Goal: Task Accomplishment & Management: Manage account settings

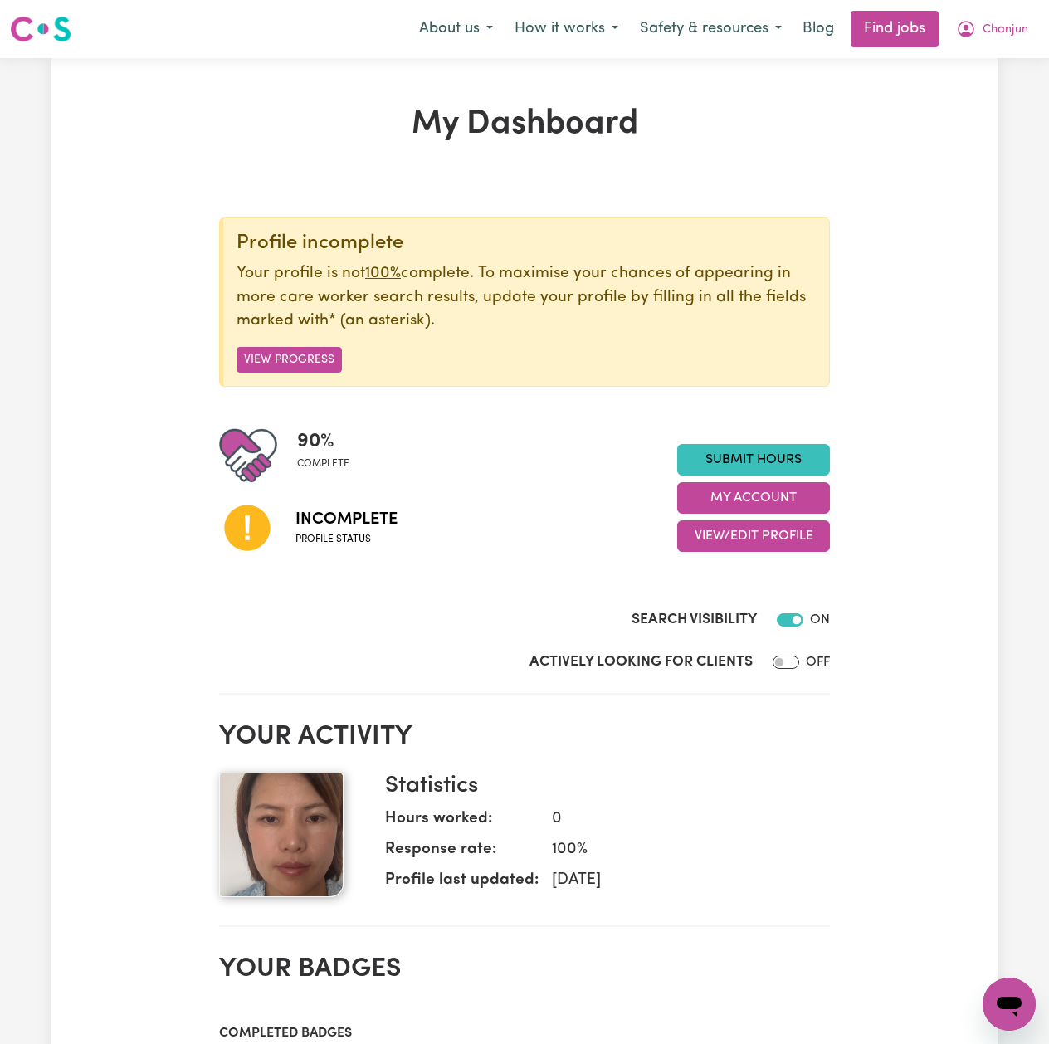
scroll to position [221, 0]
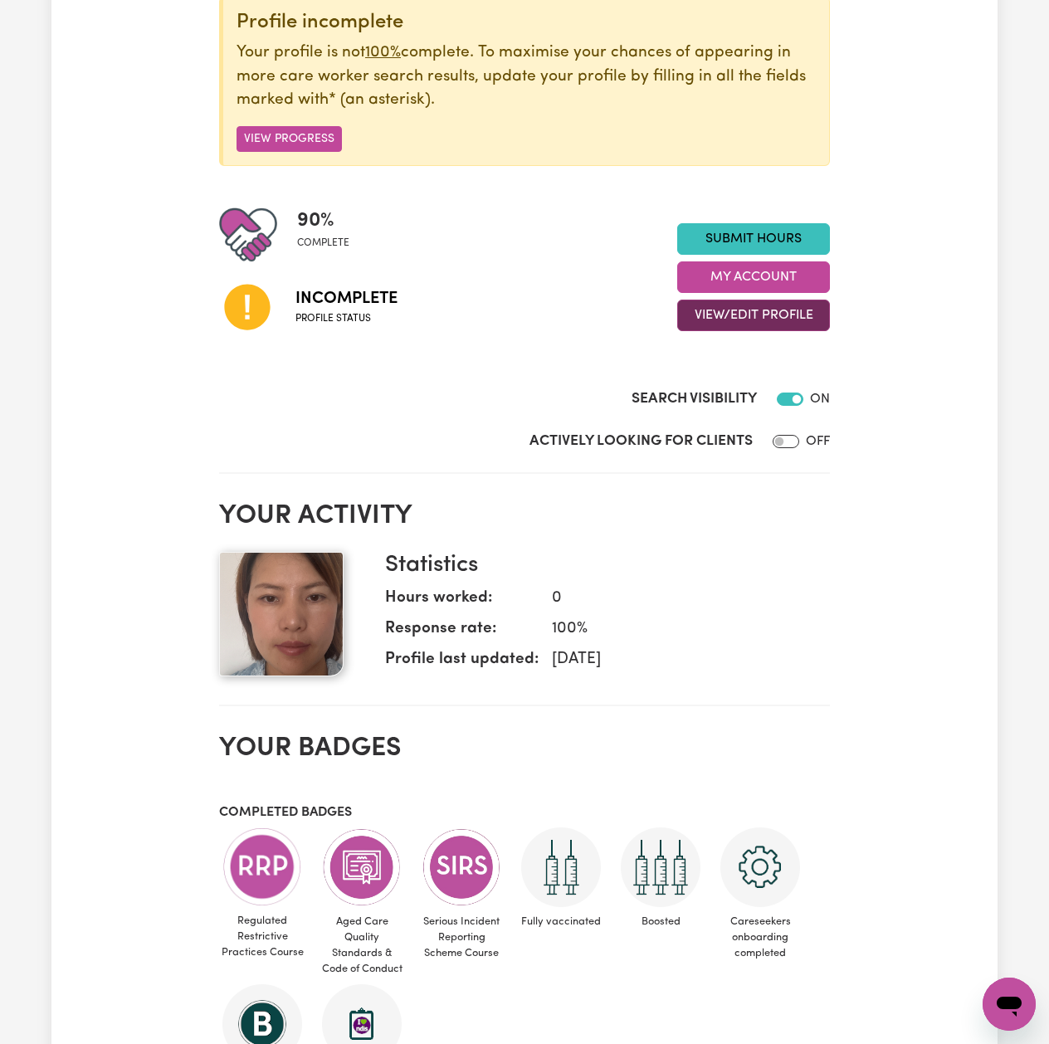
click at [713, 326] on button "View/Edit Profile" at bounding box center [753, 315] width 153 height 32
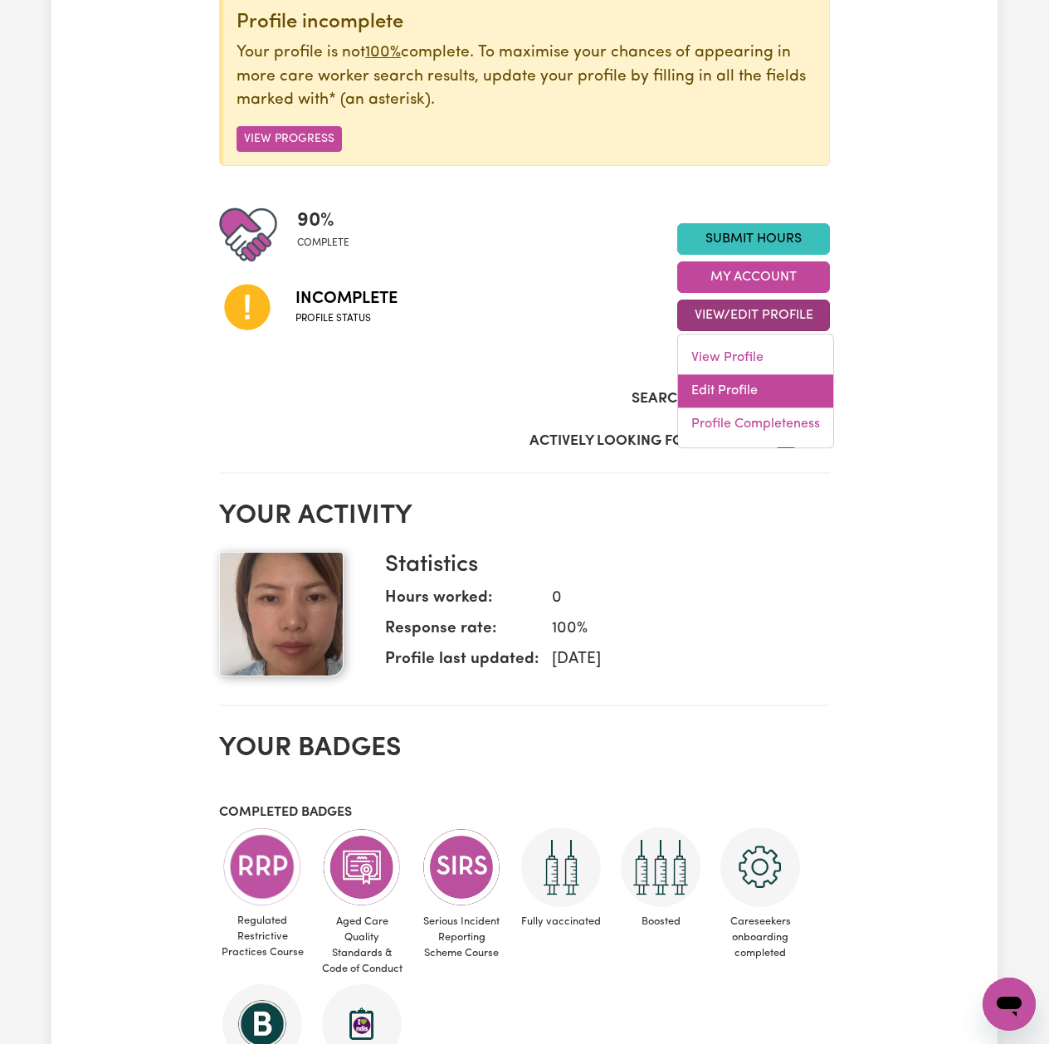
click at [735, 390] on link "Edit Profile" at bounding box center [755, 391] width 155 height 33
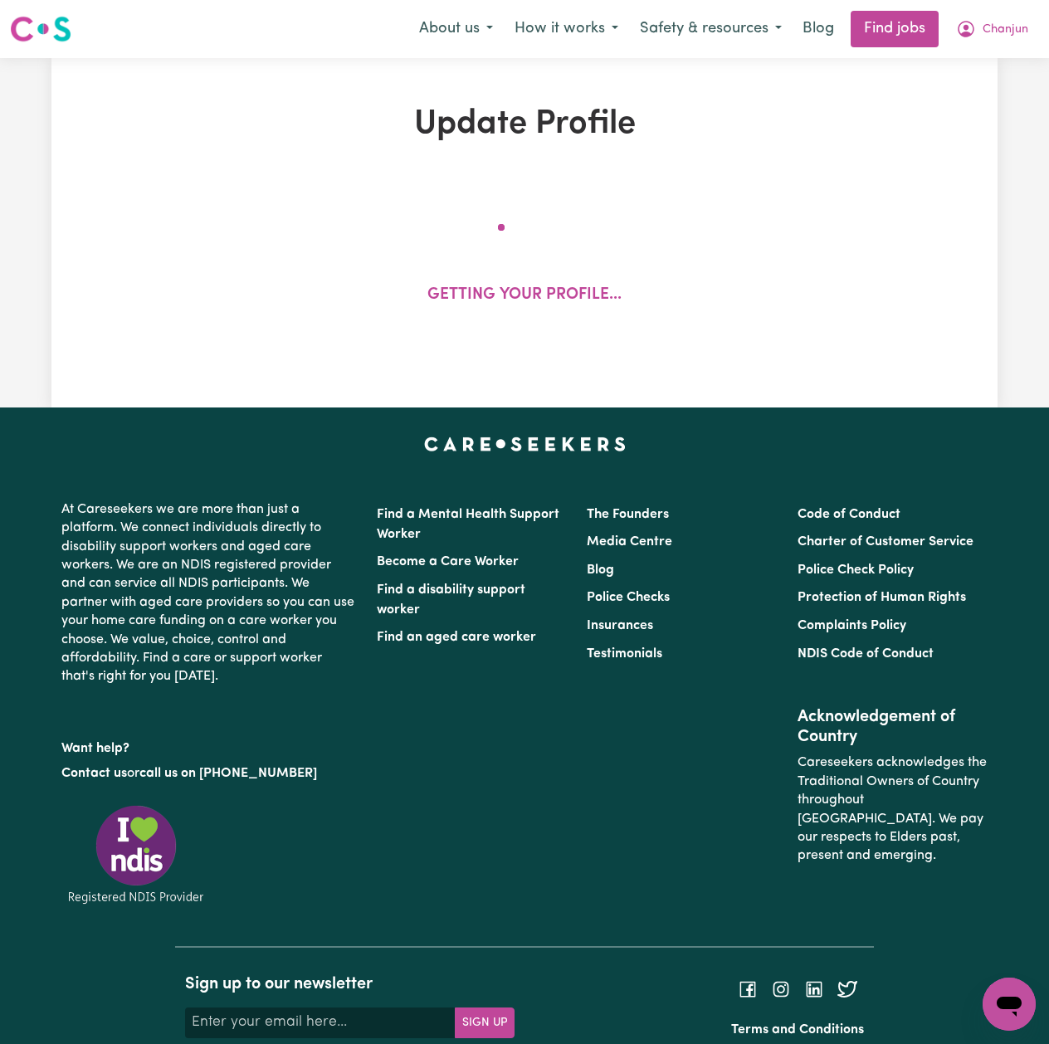
select select "[DEMOGRAPHIC_DATA]"
select select "Australian PR"
select select "Studying a healthcare related degree or qualification"
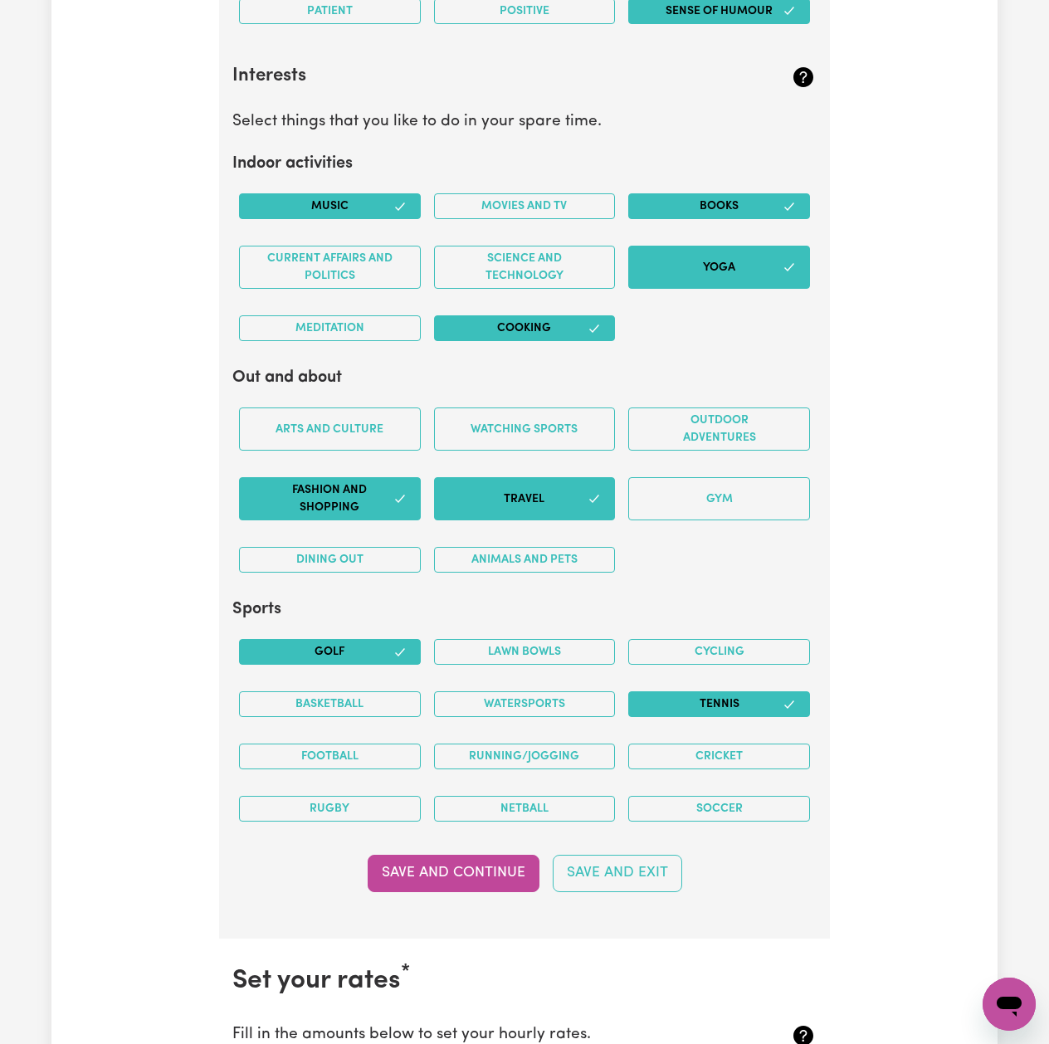
scroll to position [3207, 0]
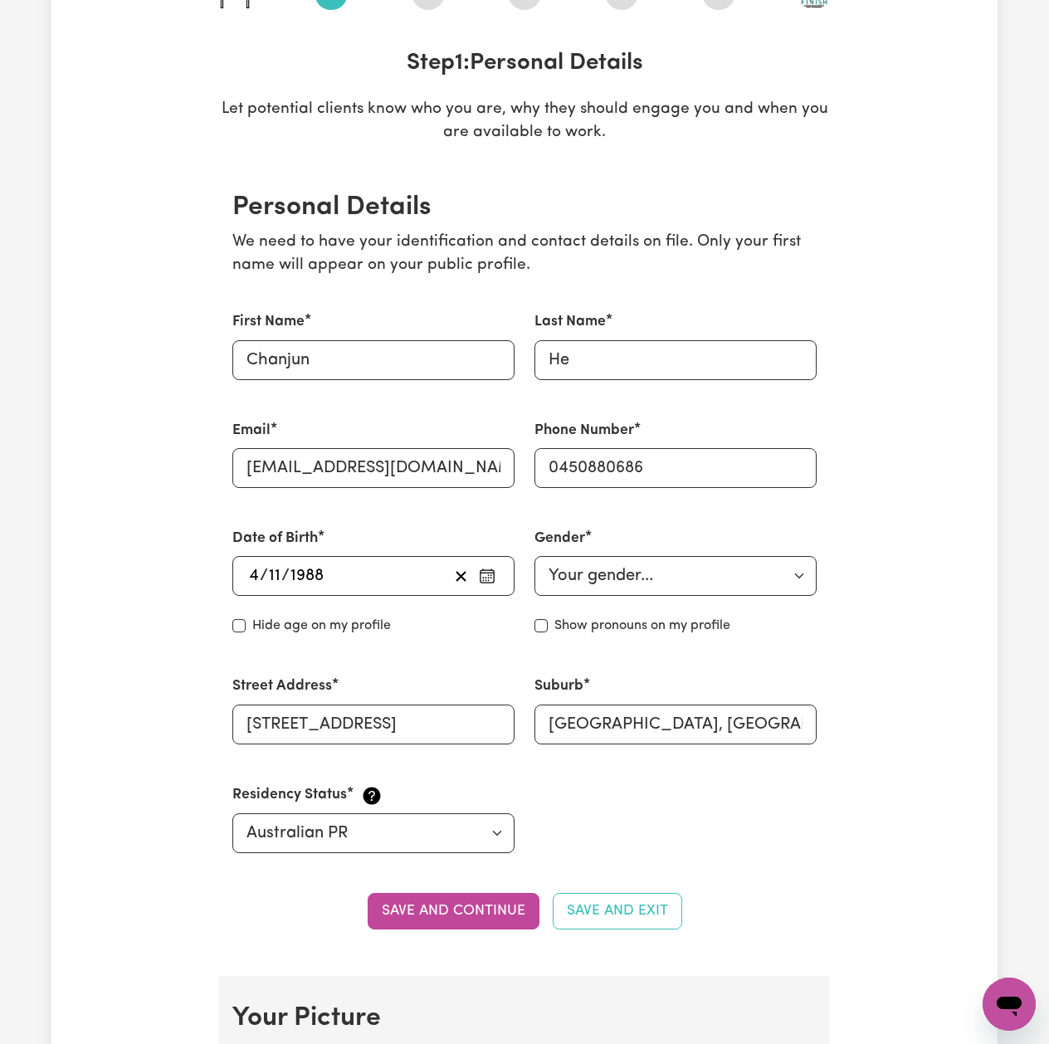
scroll to position [0, 0]
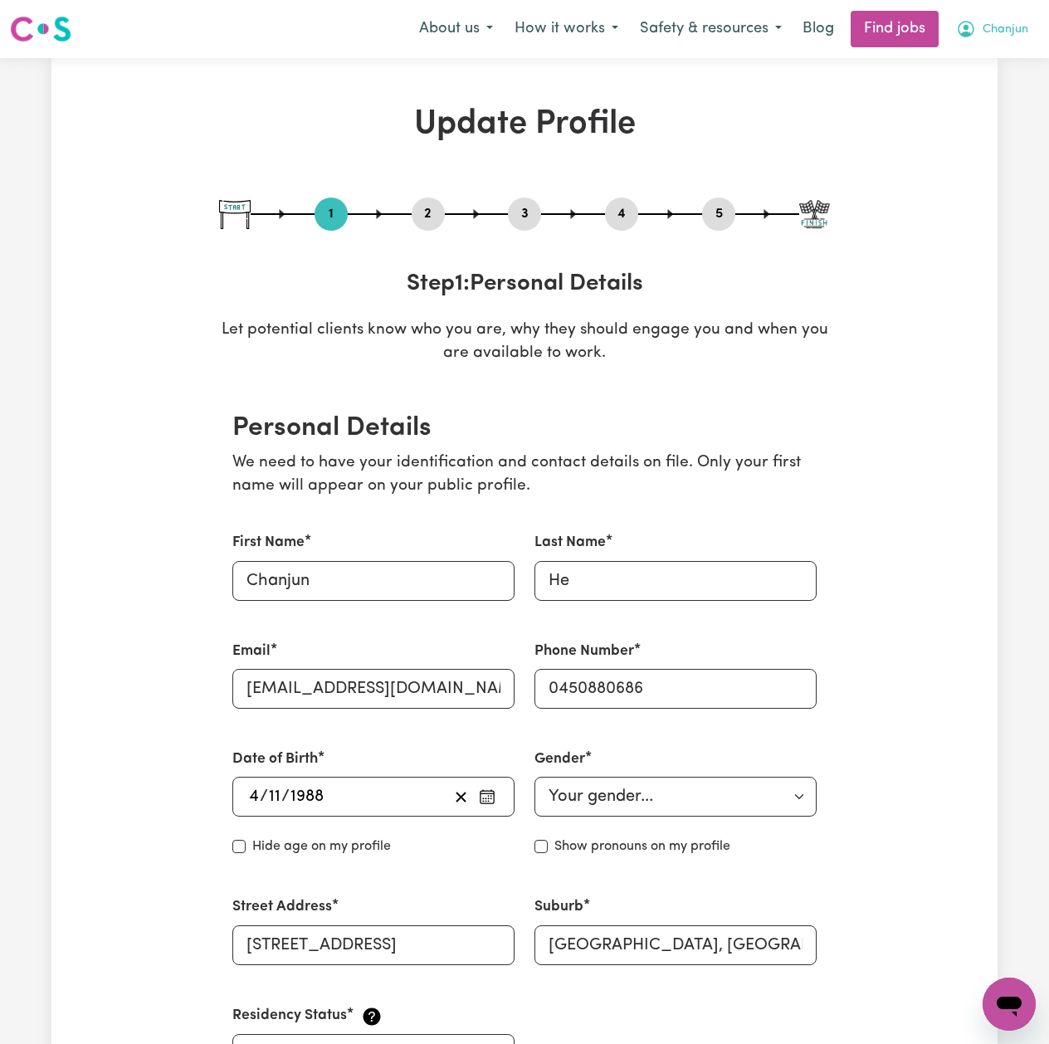
click at [997, 40] on button "Chanjun" at bounding box center [992, 29] width 94 height 35
click at [979, 121] on link "Logout" at bounding box center [972, 127] width 131 height 32
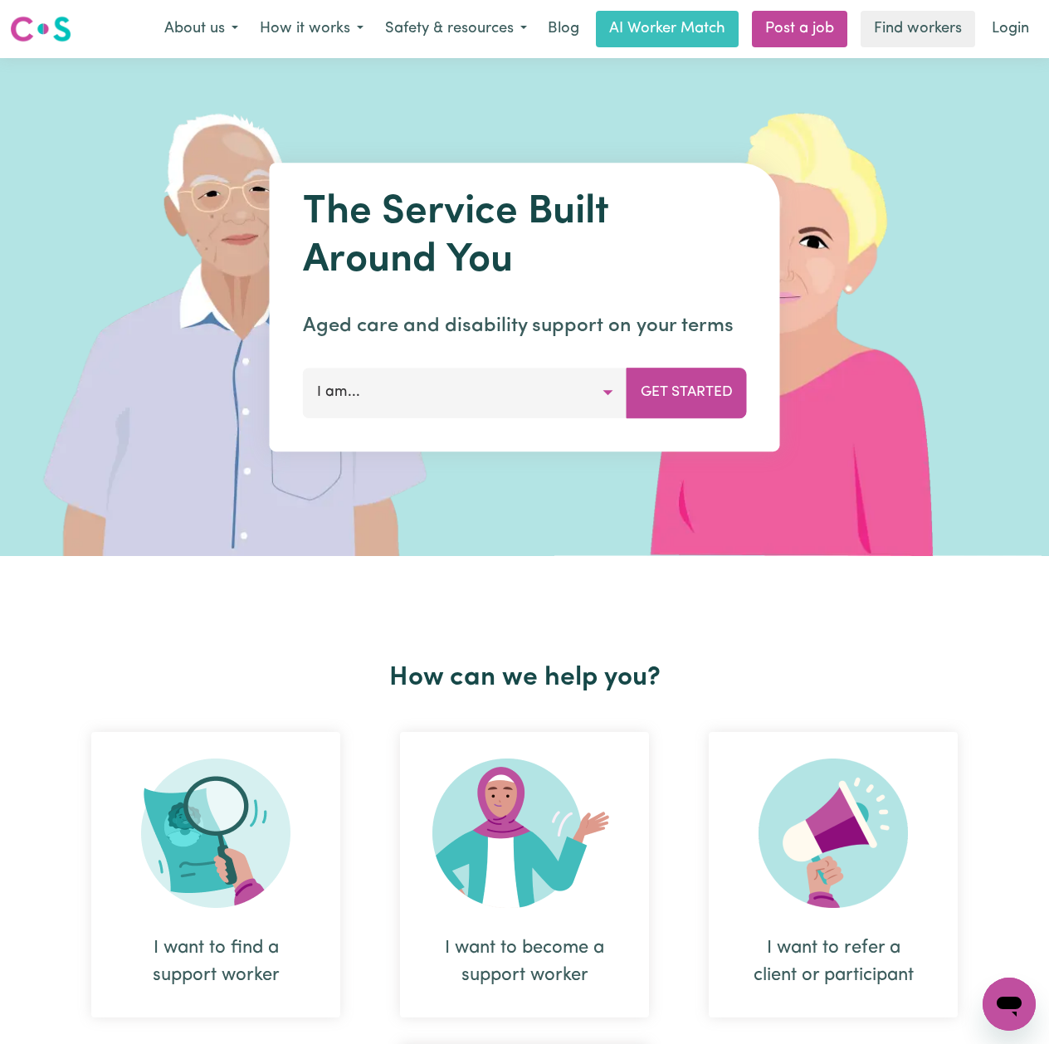
click at [994, 34] on link "Login" at bounding box center [1009, 29] width 57 height 37
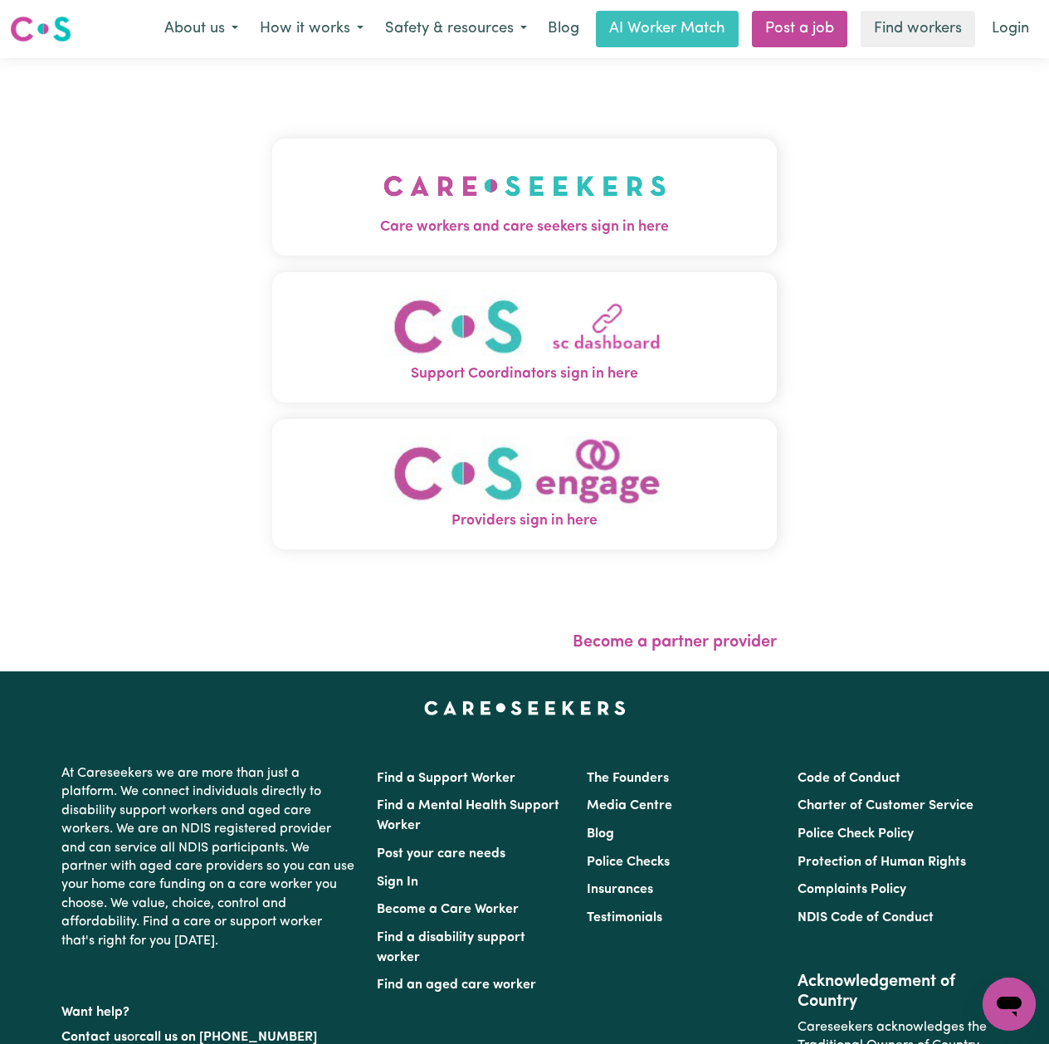
drag, startPoint x: 187, startPoint y: 146, endPoint x: 196, endPoint y: 164, distance: 20.4
click at [187, 147] on div "Care workers and care seekers sign in here Support Coordinators sign in here Pr…" at bounding box center [524, 364] width 1049 height 613
click at [442, 181] on img "Care workers and care seekers sign in here" at bounding box center [524, 185] width 283 height 61
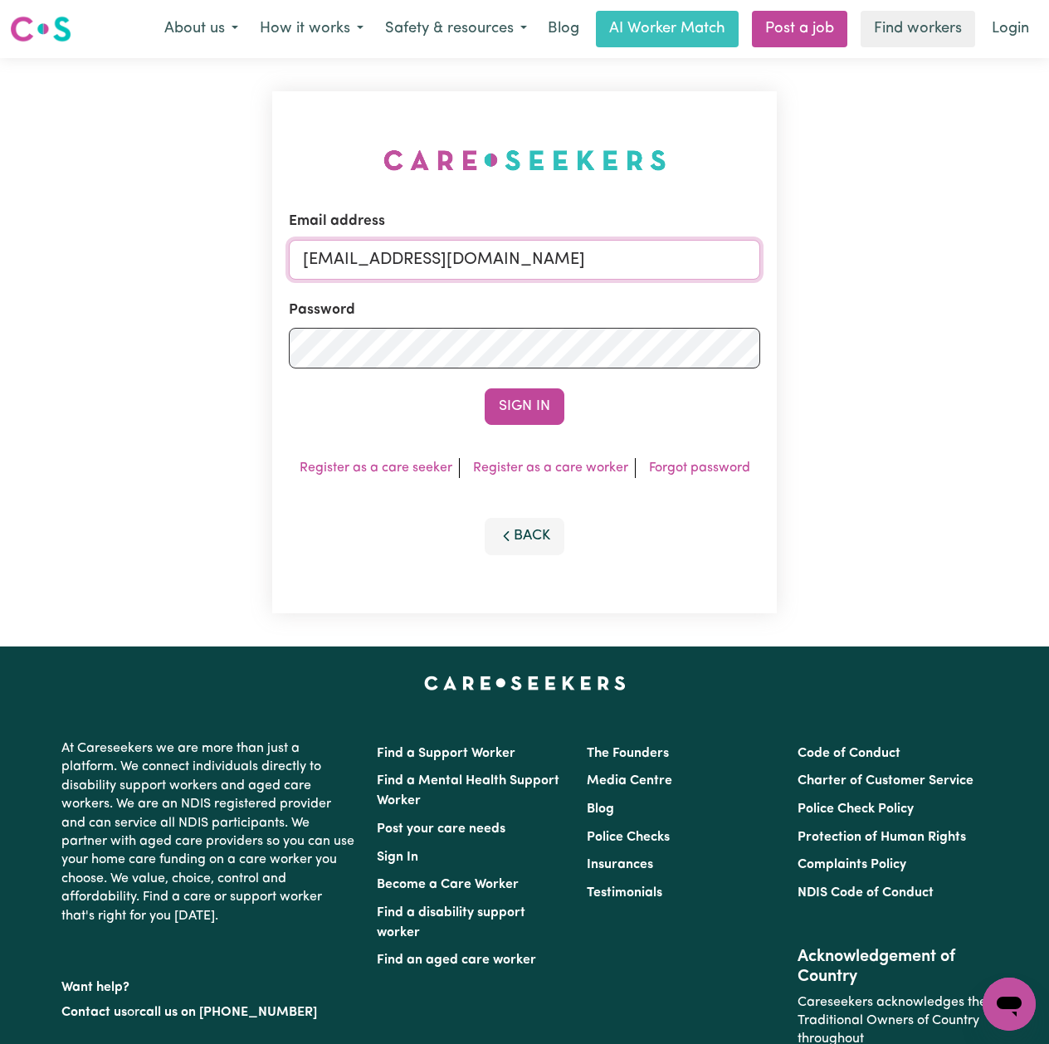
click at [380, 250] on input "[EMAIL_ADDRESS][DOMAIN_NAME]" at bounding box center [524, 260] width 471 height 40
drag, startPoint x: 387, startPoint y: 251, endPoint x: 757, endPoint y: 246, distance: 370.8
click at [757, 246] on input "Superuser~[EMAIL_ADDRESS][DOMAIN_NAME]" at bounding box center [524, 260] width 471 height 40
click at [415, 256] on input "Superuser~ [EMAIL_ADDRESS][DOMAIN_NAME]" at bounding box center [524, 260] width 471 height 40
type input "Superuser~[EMAIL_ADDRESS][DOMAIN_NAME]"
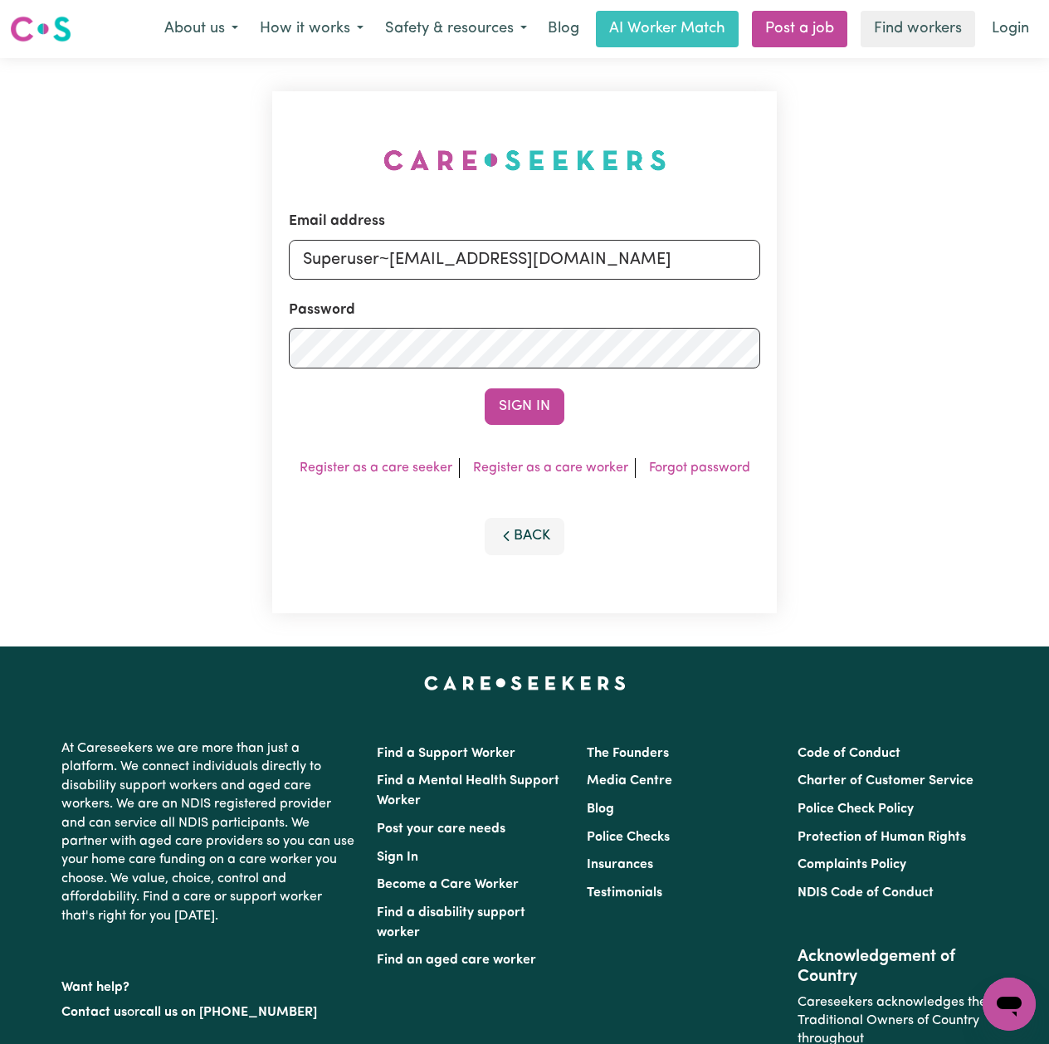
click at [484, 388] on button "Sign In" at bounding box center [524, 406] width 80 height 37
